Goal: Task Accomplishment & Management: Manage account settings

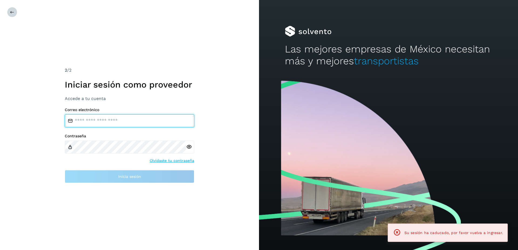
type input "**********"
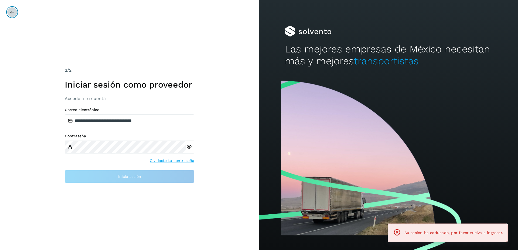
click at [12, 14] on icon at bounding box center [12, 12] width 4 height 4
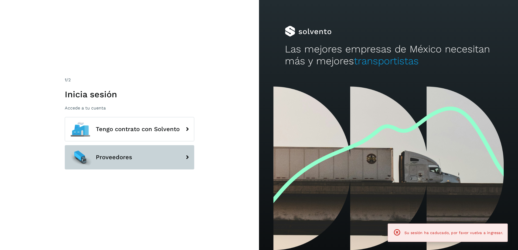
click at [107, 154] on span "Proveedores" at bounding box center [114, 157] width 36 height 6
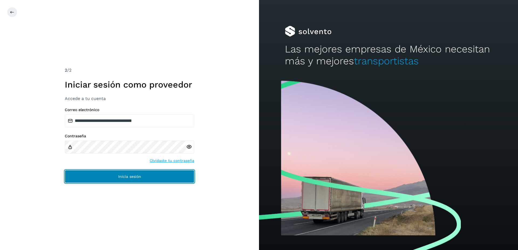
click at [143, 171] on button "Inicia sesión" at bounding box center [129, 176] width 129 height 13
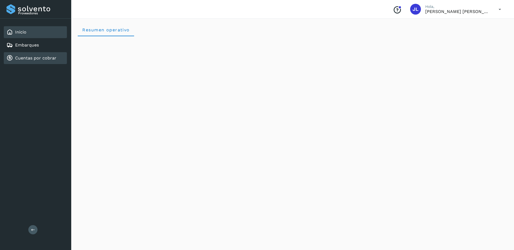
click at [41, 60] on link "Cuentas por cobrar" at bounding box center [35, 57] width 41 height 5
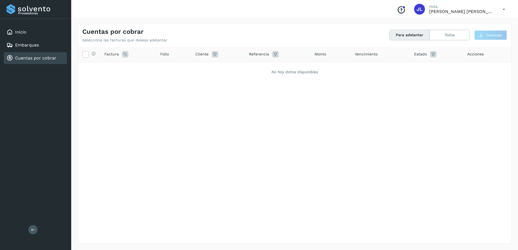
click at [419, 40] on div "Cuentas por cobrar Selecciona las facturas que deseas adelantar Para adelantar …" at bounding box center [294, 32] width 433 height 19
click at [451, 39] on button "Todas" at bounding box center [450, 35] width 40 height 10
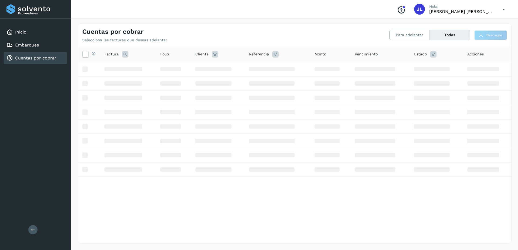
click at [449, 36] on button "Todas" at bounding box center [450, 35] width 40 height 10
